Goal: Task Accomplishment & Management: Use online tool/utility

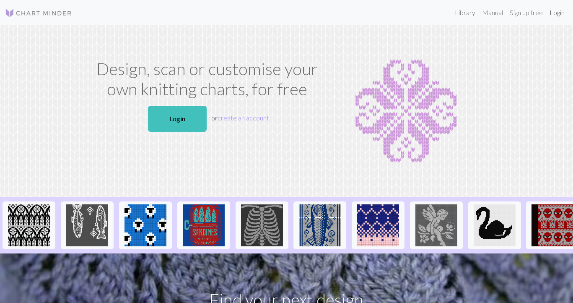
click at [558, 11] on link "Login" at bounding box center [557, 12] width 22 height 17
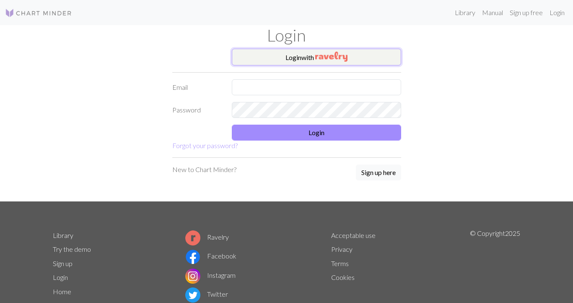
click at [330, 53] on img "button" at bounding box center [331, 57] width 32 height 10
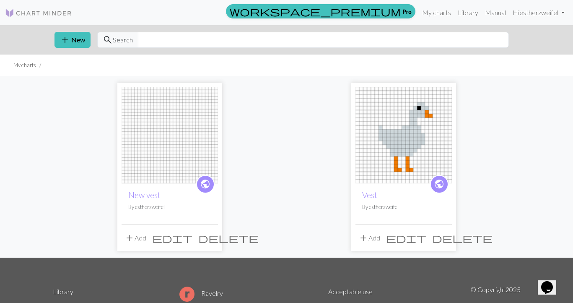
click at [192, 239] on span "edit" at bounding box center [172, 238] width 40 height 12
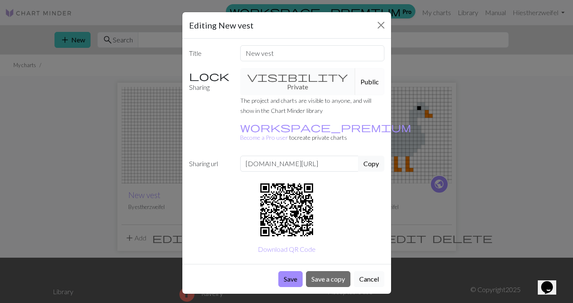
click at [372, 271] on button "Cancel" at bounding box center [369, 279] width 31 height 16
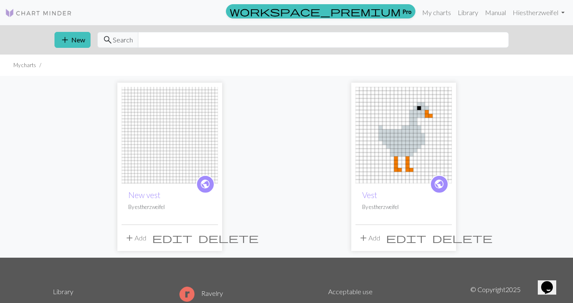
click at [158, 163] on img at bounding box center [170, 135] width 96 height 96
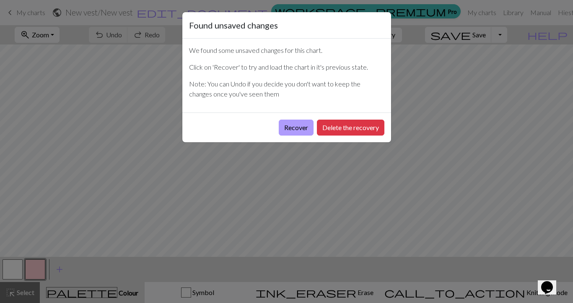
click at [294, 126] on button "Recover" at bounding box center [296, 128] width 35 height 16
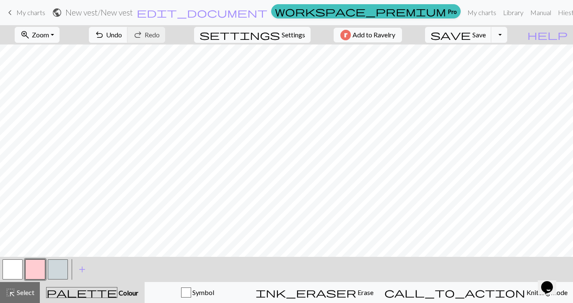
click at [5, 15] on span "keyboard_arrow_left" at bounding box center [10, 13] width 10 height 12
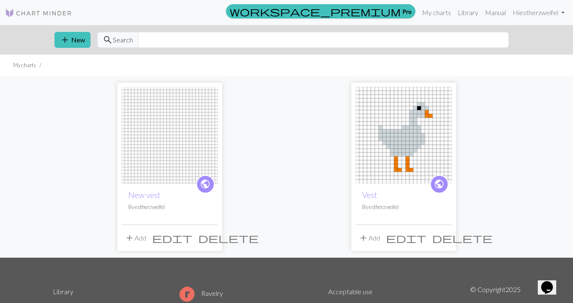
click at [426, 233] on span "edit" at bounding box center [406, 238] width 40 height 12
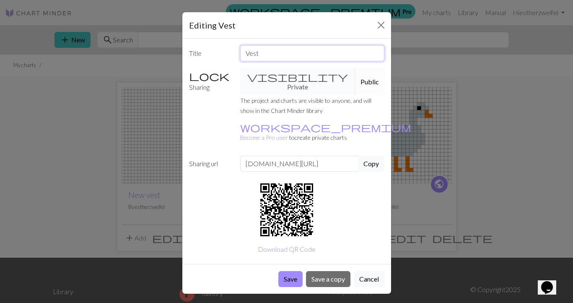
click at [268, 57] on input "Vest" at bounding box center [312, 53] width 144 height 16
type input "V"
type input "g"
type input "Goose"
click at [298, 271] on button "Save" at bounding box center [290, 279] width 24 height 16
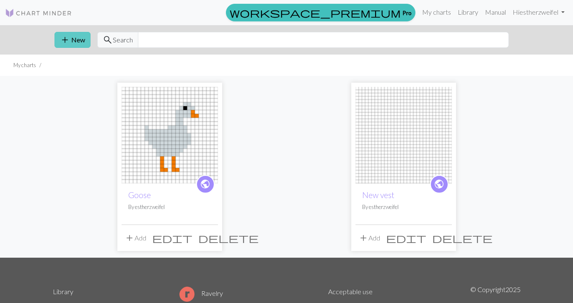
click at [78, 42] on button "add New" at bounding box center [73, 40] width 36 height 16
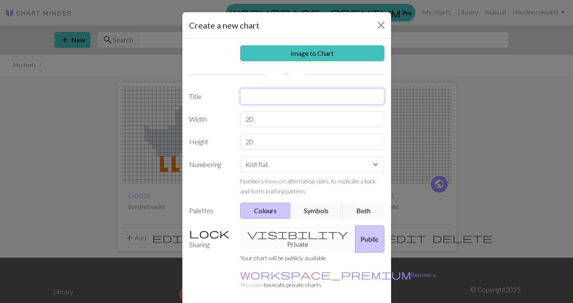
click at [265, 101] on input "text" at bounding box center [312, 96] width 144 height 16
type input "crab"
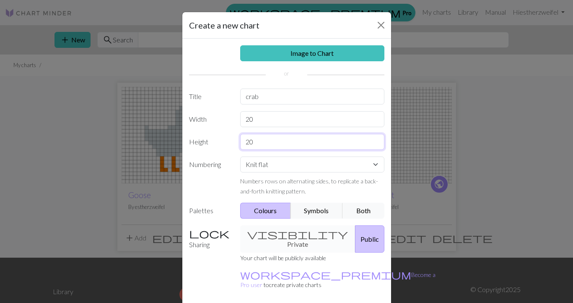
click at [250, 146] on input "20" at bounding box center [312, 142] width 144 height 16
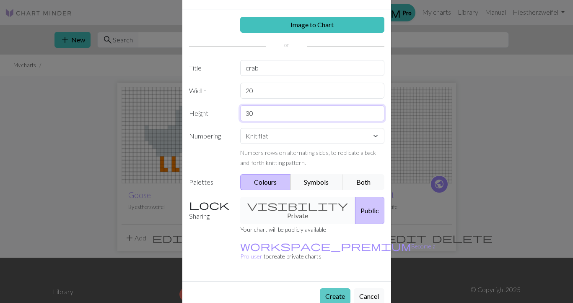
type input "30"
click at [340, 288] on button "Create" at bounding box center [335, 296] width 31 height 16
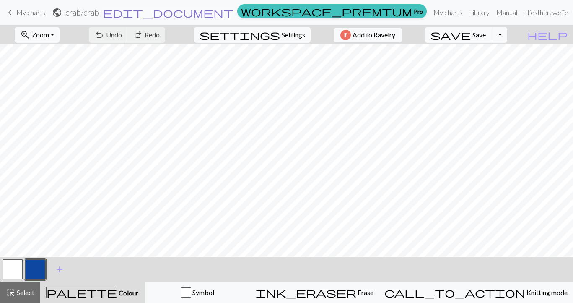
click at [234, 11] on span "edit_document" at bounding box center [168, 13] width 131 height 12
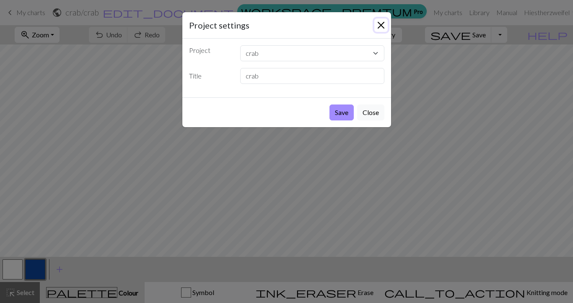
click at [380, 28] on button "Close" at bounding box center [380, 24] width 13 height 13
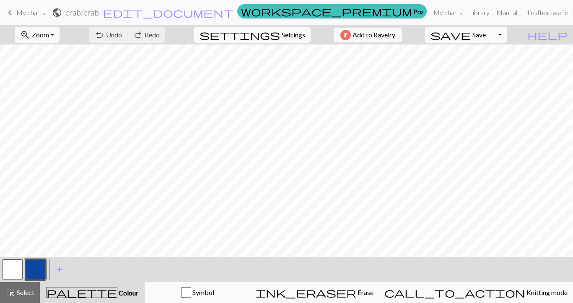
click at [287, 32] on span "Settings" at bounding box center [293, 35] width 23 height 10
select select "aran"
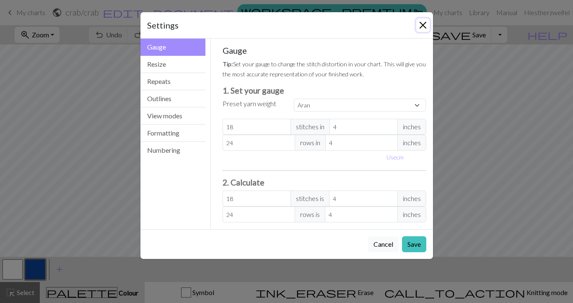
click at [420, 26] on button "Close" at bounding box center [422, 24] width 13 height 13
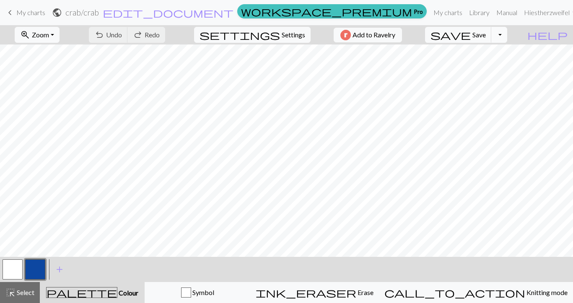
click at [507, 37] on button "Toggle Dropdown" at bounding box center [499, 35] width 16 height 16
click at [27, 15] on span "My charts" at bounding box center [30, 12] width 29 height 8
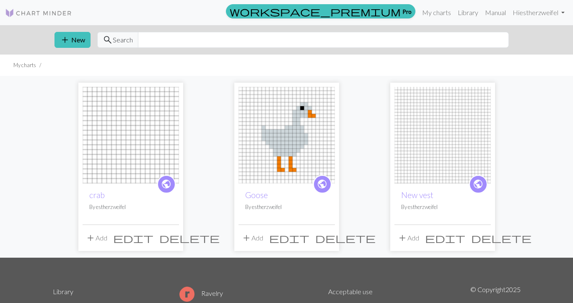
click at [98, 240] on button "add Add" at bounding box center [97, 238] width 28 height 16
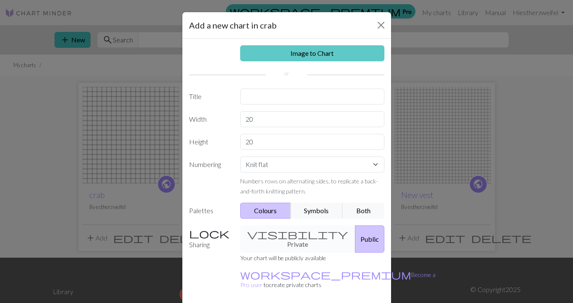
click at [299, 52] on link "Image to Chart" at bounding box center [312, 53] width 144 height 16
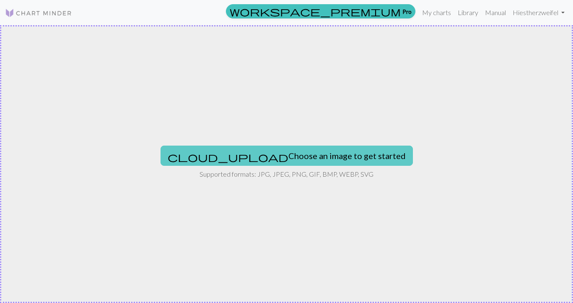
click at [268, 149] on button "cloud_upload Choose an image to get started" at bounding box center [287, 155] width 252 height 20
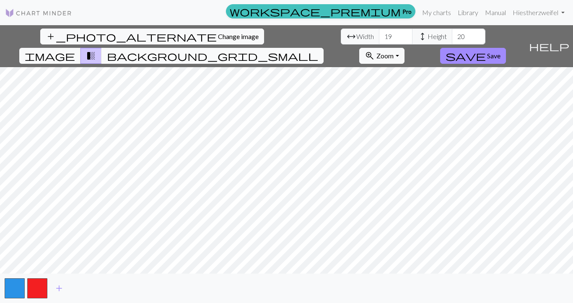
click at [318, 50] on span "background_grid_small" at bounding box center [212, 56] width 211 height 12
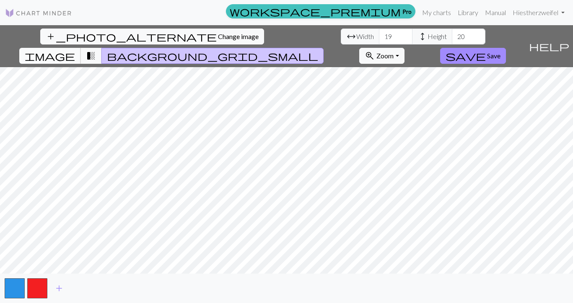
click at [75, 50] on span "image" at bounding box center [50, 56] width 50 height 12
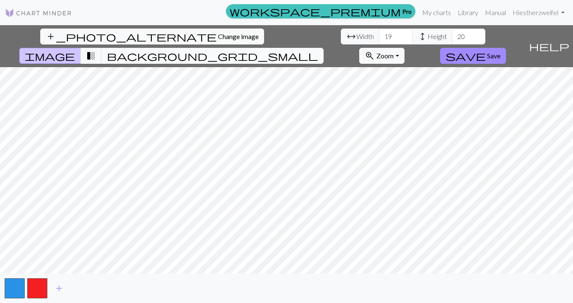
click at [318, 50] on span "background_grid_small" at bounding box center [212, 56] width 211 height 12
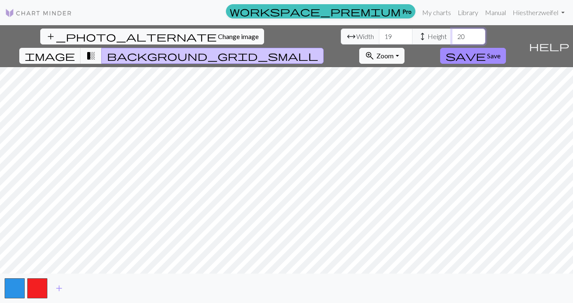
drag, startPoint x: 255, startPoint y: 39, endPoint x: 237, endPoint y: 36, distance: 17.9
click at [452, 36] on input "20" at bounding box center [469, 37] width 34 height 16
type input "30"
click at [379, 36] on input "18" at bounding box center [396, 37] width 34 height 16
click at [379, 34] on input "19" at bounding box center [396, 37] width 34 height 16
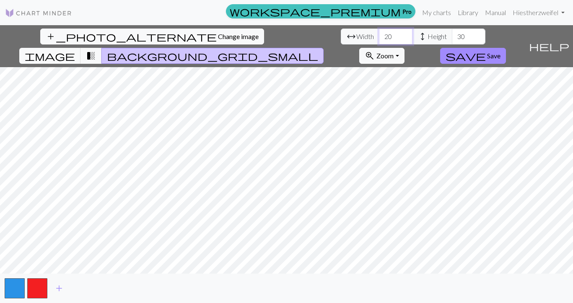
type input "20"
click at [379, 34] on input "20" at bounding box center [396, 37] width 34 height 16
click at [58, 288] on span "add" at bounding box center [59, 288] width 10 height 12
click at [501, 52] on span "Save" at bounding box center [493, 56] width 13 height 8
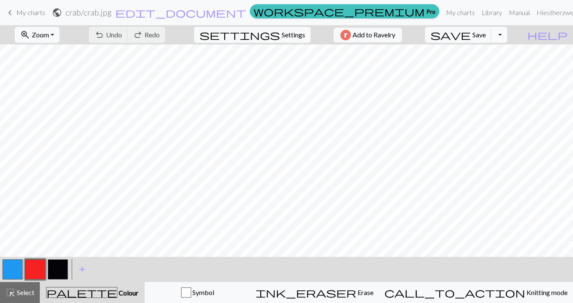
click at [507, 34] on button "Toggle Dropdown" at bounding box center [499, 35] width 16 height 16
click at [492, 68] on button "save_alt Download" at bounding box center [438, 66] width 138 height 13
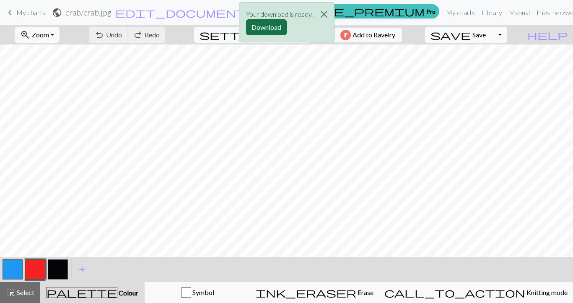
click at [279, 28] on button "Download" at bounding box center [266, 27] width 41 height 16
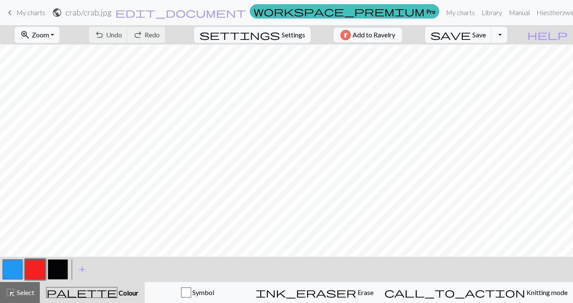
click at [14, 269] on button "button" at bounding box center [13, 269] width 20 height 20
click at [117, 290] on span "Colour" at bounding box center [127, 292] width 21 height 8
click at [80, 268] on span "add" at bounding box center [82, 269] width 10 height 12
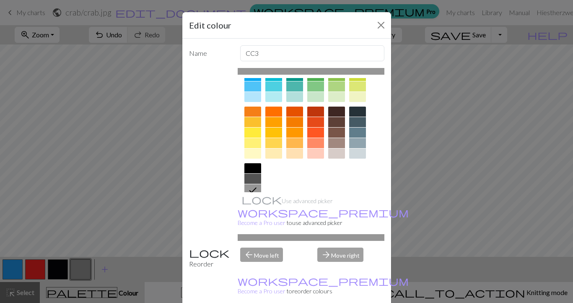
scroll to position [124, 0]
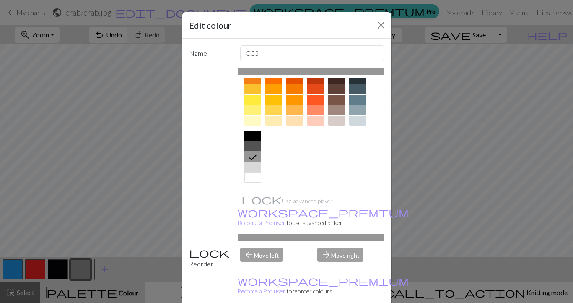
click at [253, 177] on div at bounding box center [252, 177] width 17 height 10
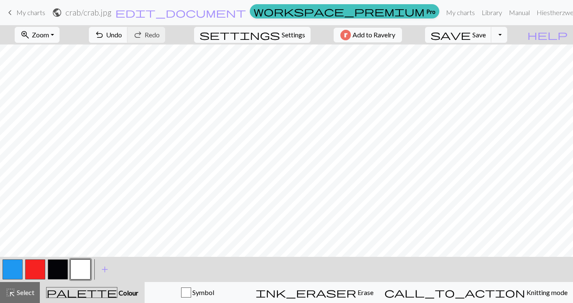
drag, startPoint x: 10, startPoint y: 270, endPoint x: 75, endPoint y: 267, distance: 64.2
click at [75, 267] on div at bounding box center [46, 269] width 91 height 23
click at [89, 264] on button "button" at bounding box center [80, 269] width 20 height 20
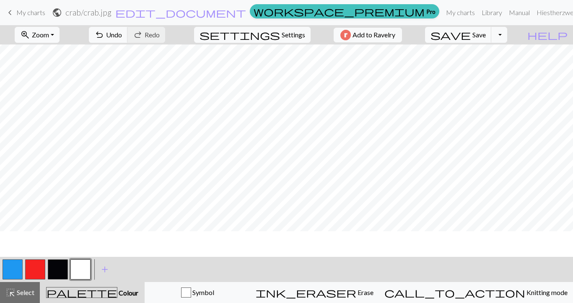
scroll to position [0, 0]
click at [507, 34] on button "Toggle Dropdown" at bounding box center [499, 35] width 16 height 16
click at [493, 67] on button "save_alt Download" at bounding box center [438, 66] width 138 height 13
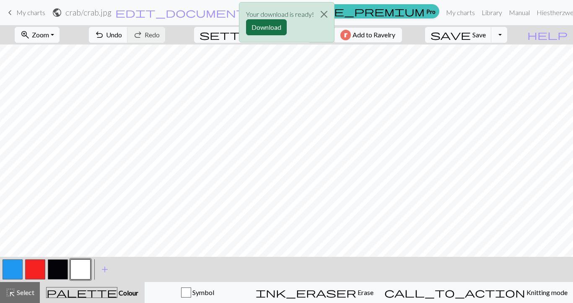
click at [274, 27] on button "Download" at bounding box center [266, 27] width 41 height 16
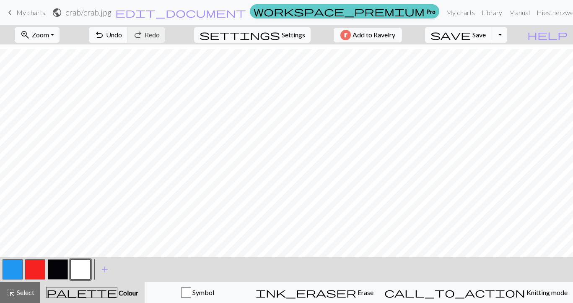
scroll to position [77, 0]
